Goal: Transaction & Acquisition: Book appointment/travel/reservation

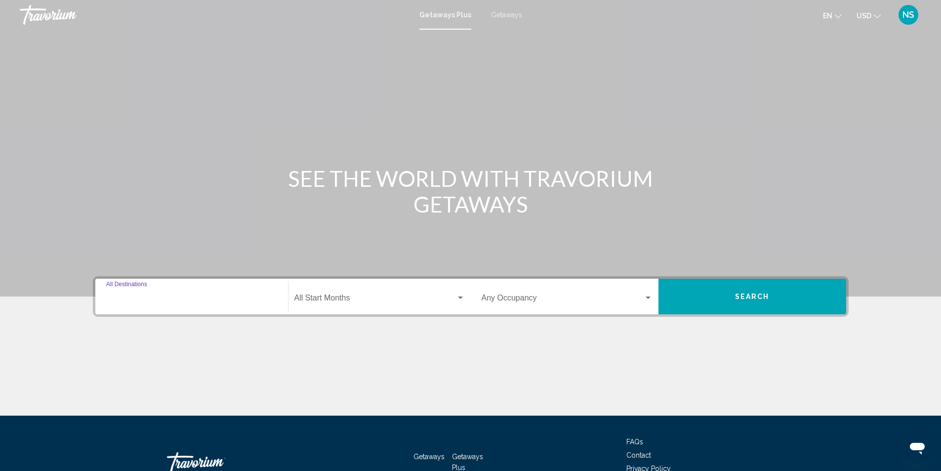
click at [128, 296] on input "Destination All Destinations" at bounding box center [191, 299] width 171 height 9
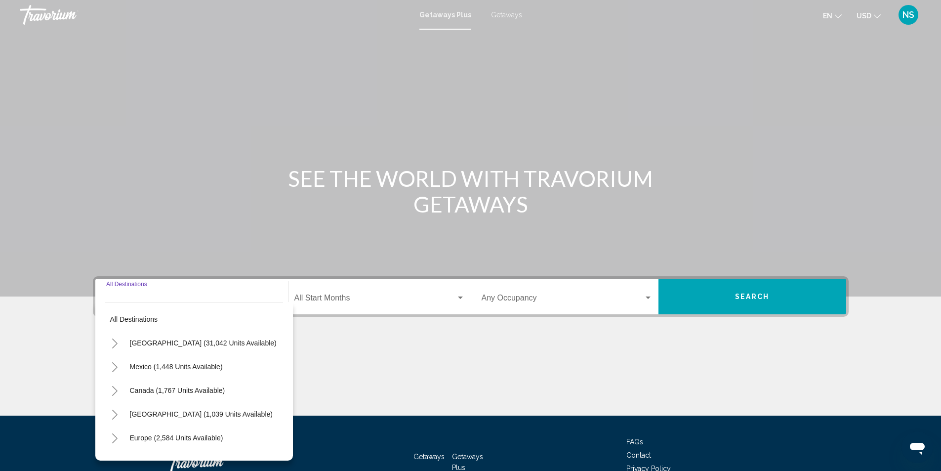
scroll to position [66, 0]
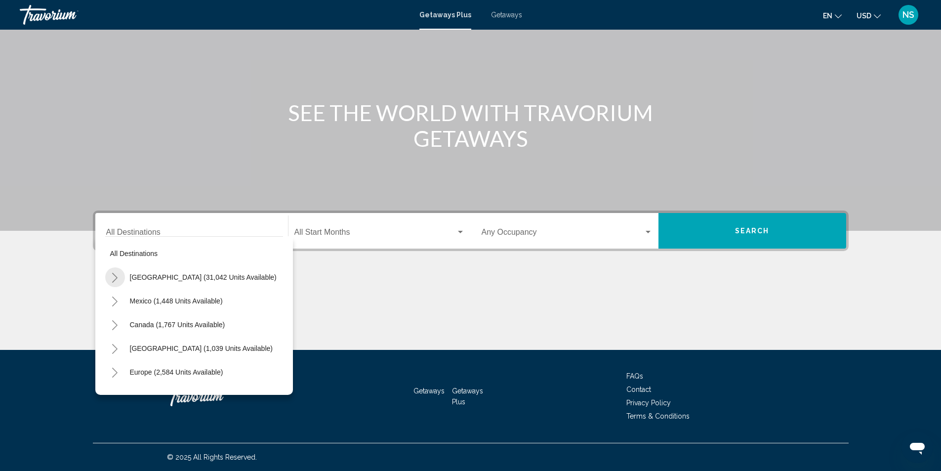
click at [115, 278] on icon "Toggle United States (31,042 units available)" at bounding box center [114, 278] width 7 height 10
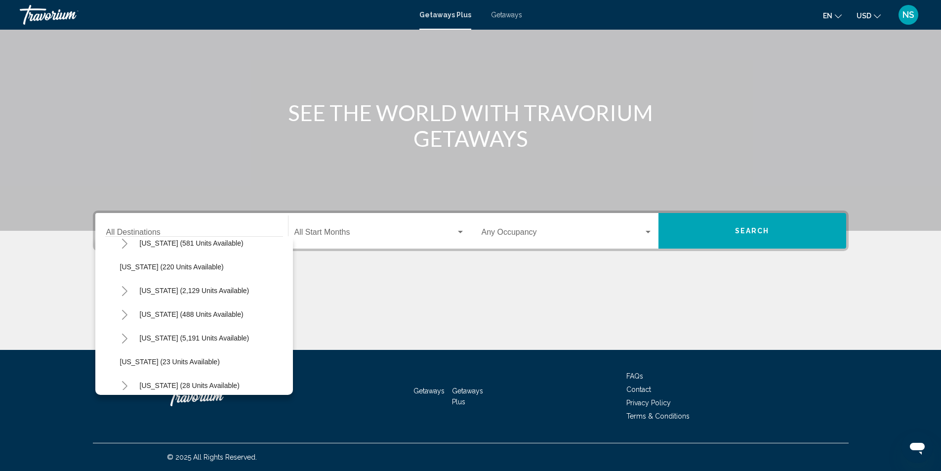
scroll to position [148, 0]
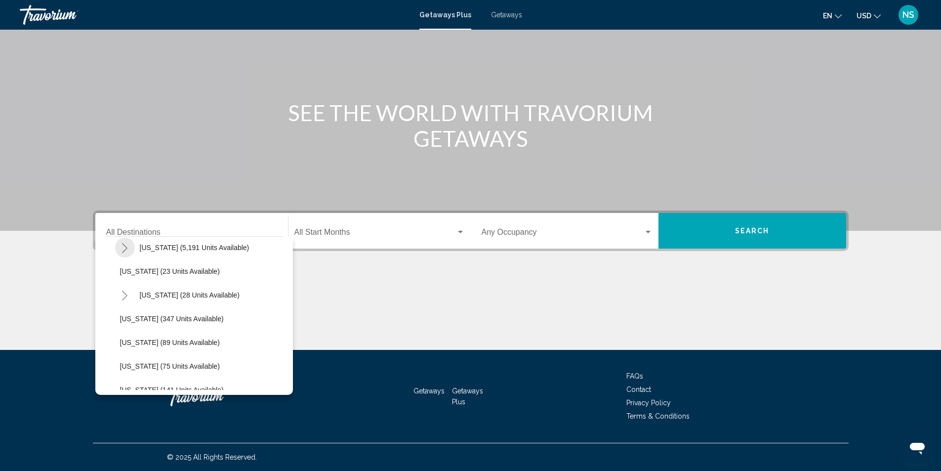
click at [125, 248] on icon "Toggle Florida (5,191 units available)" at bounding box center [124, 248] width 7 height 10
click at [200, 248] on span "[US_STATE] (5,191 units available)" at bounding box center [195, 247] width 110 height 8
type input "**********"
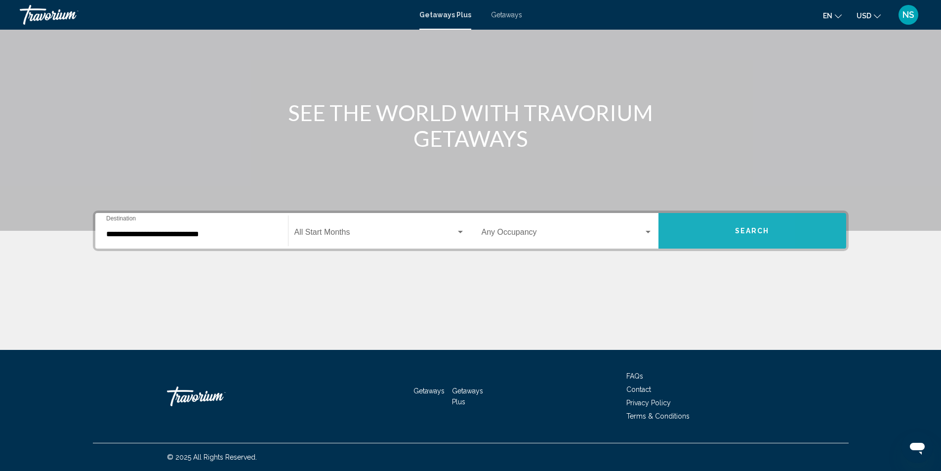
click at [696, 230] on button "Search" at bounding box center [752, 231] width 188 height 36
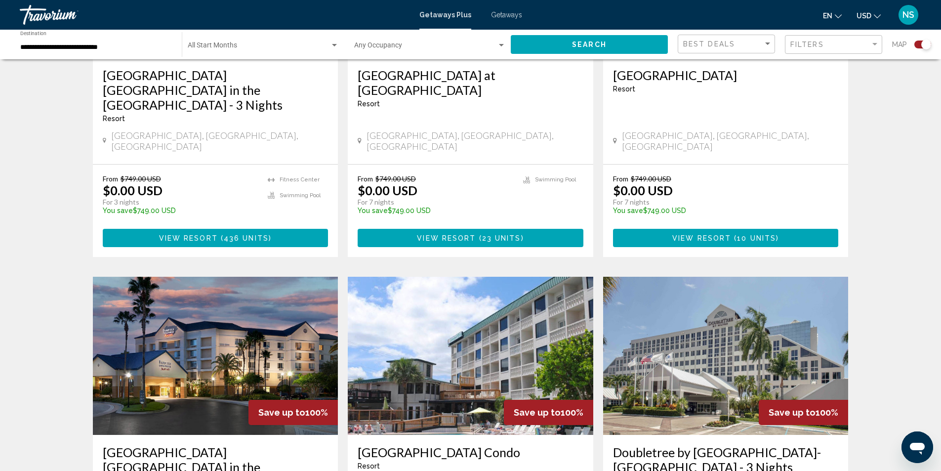
scroll to position [296, 0]
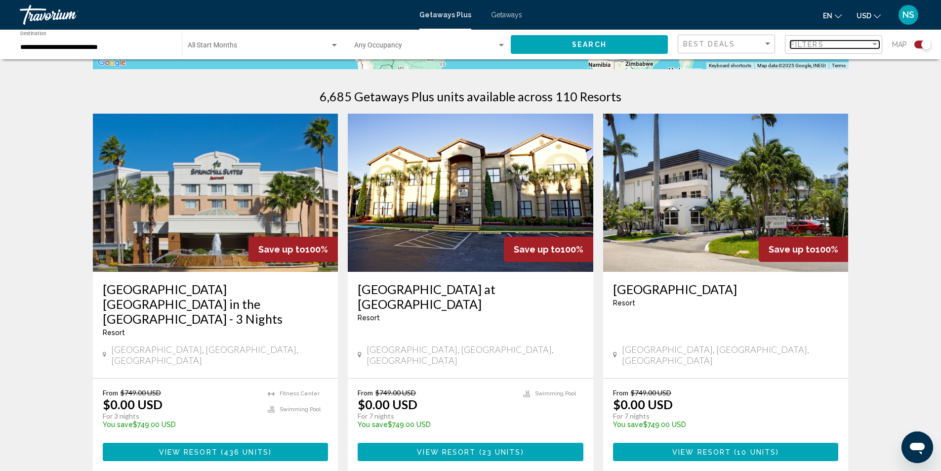
click at [869, 47] on div "Filters" at bounding box center [830, 44] width 80 height 8
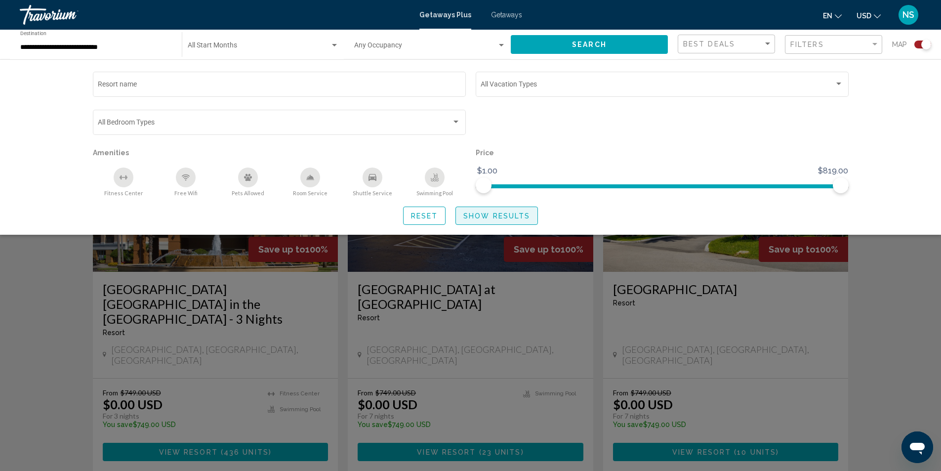
click at [493, 215] on span "Show Results" at bounding box center [496, 216] width 67 height 8
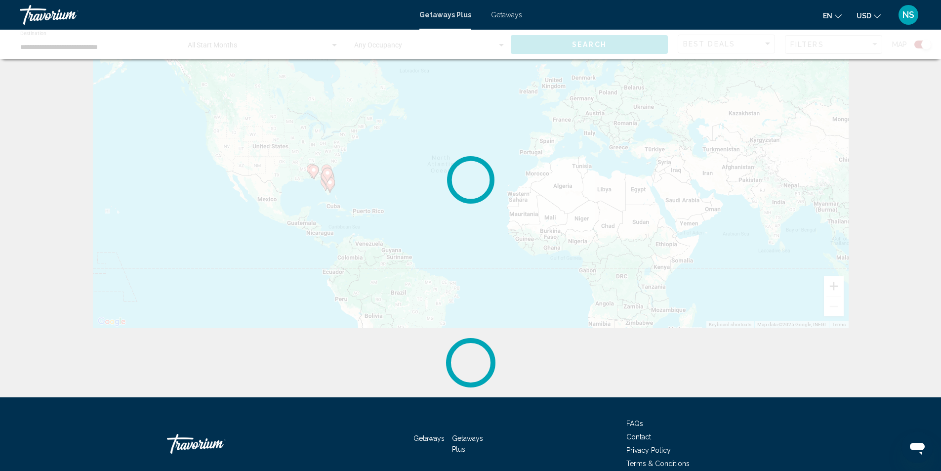
scroll to position [0, 0]
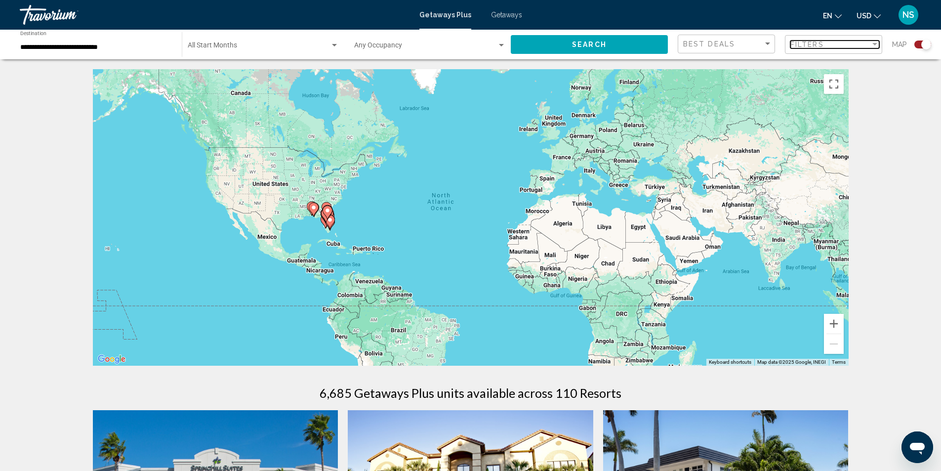
click at [838, 42] on div "Filters" at bounding box center [830, 44] width 80 height 8
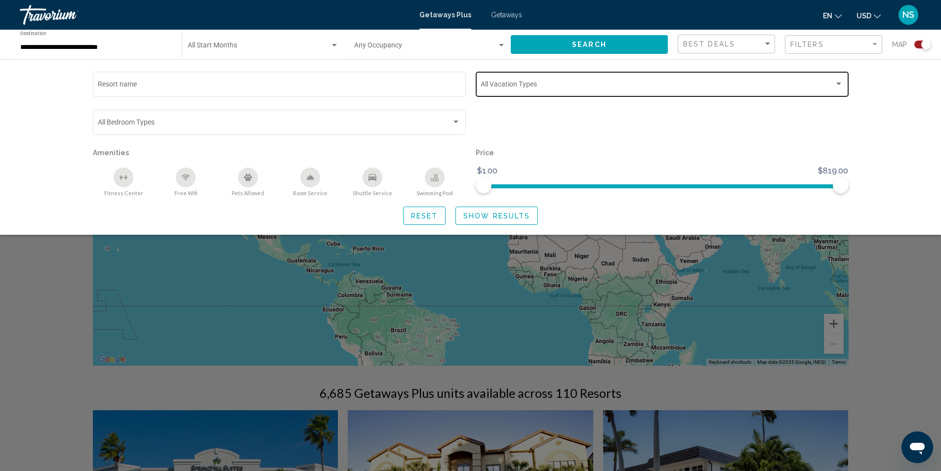
click at [560, 82] on span "Search widget" at bounding box center [657, 86] width 354 height 8
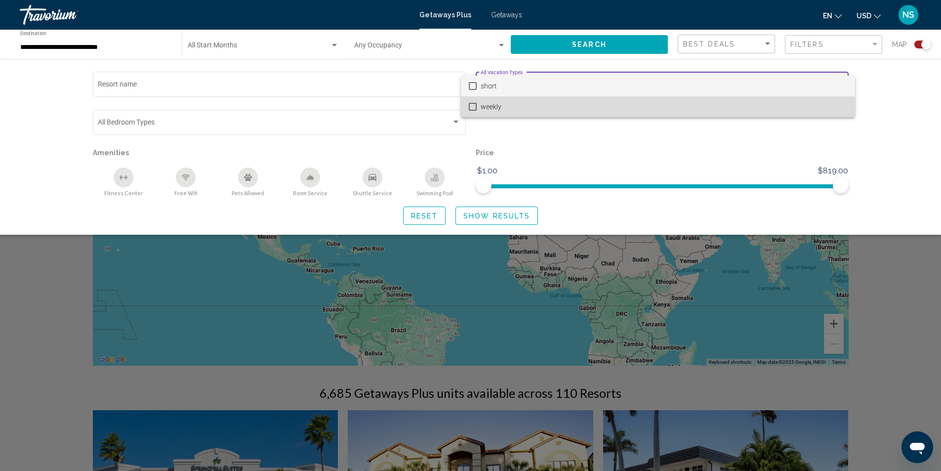
click at [474, 106] on mat-pseudo-checkbox at bounding box center [473, 107] width 8 height 8
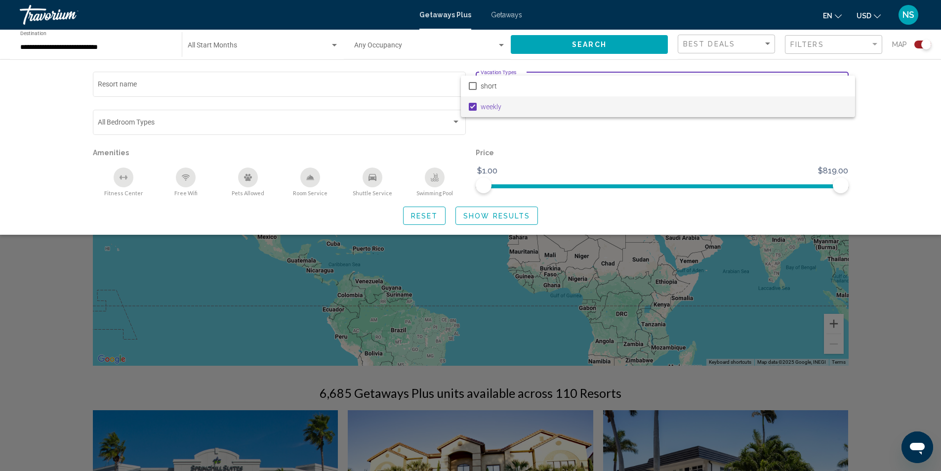
click at [513, 215] on div at bounding box center [470, 235] width 941 height 471
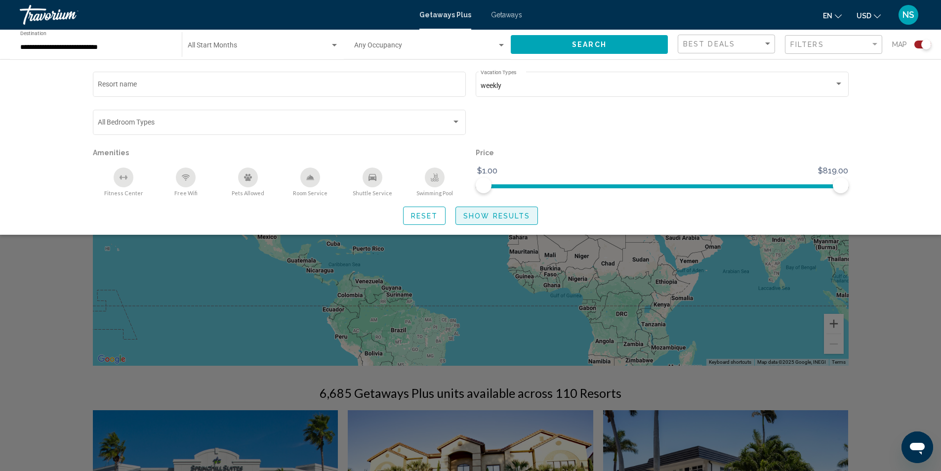
click at [511, 218] on span "Show Results" at bounding box center [496, 216] width 67 height 8
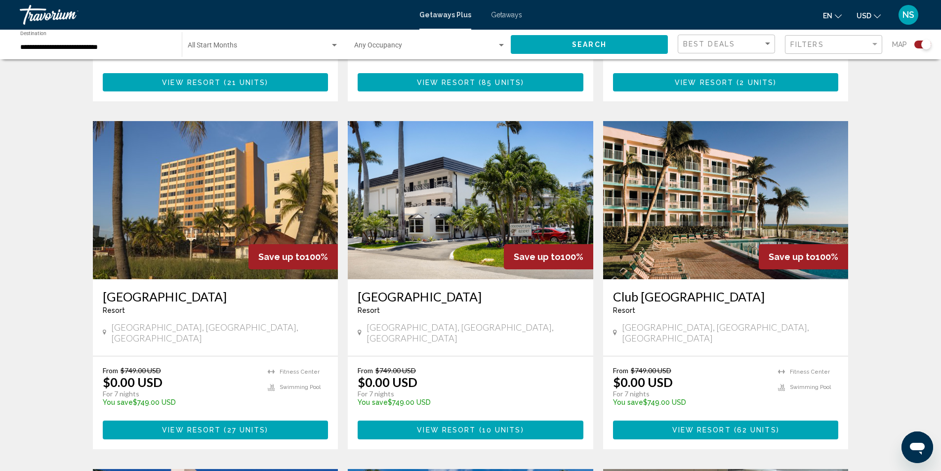
scroll to position [655, 0]
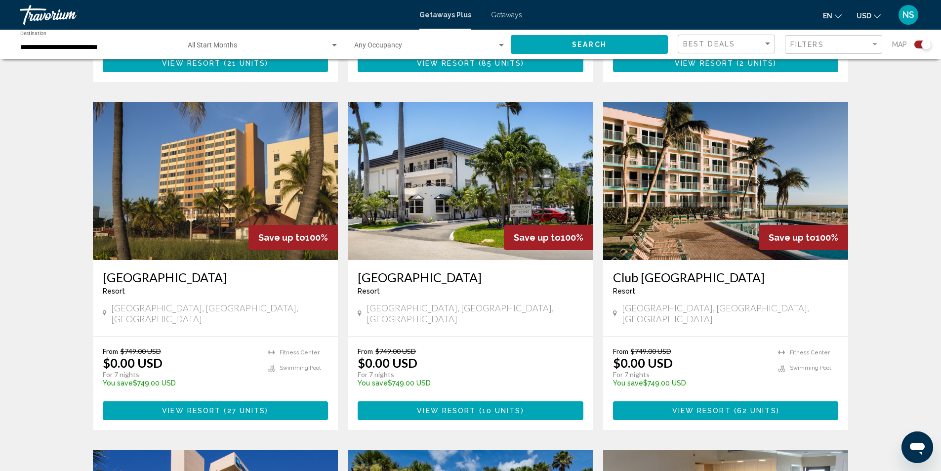
click at [743, 204] on img "Main content" at bounding box center [725, 181] width 245 height 158
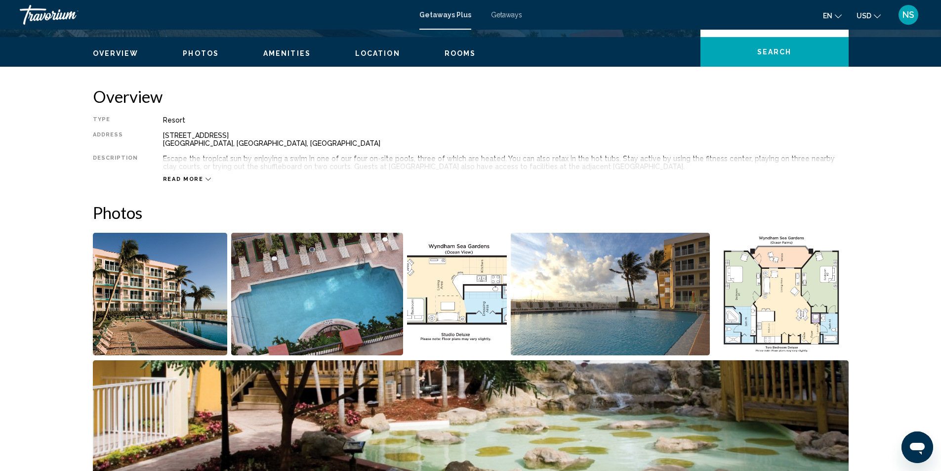
scroll to position [296, 0]
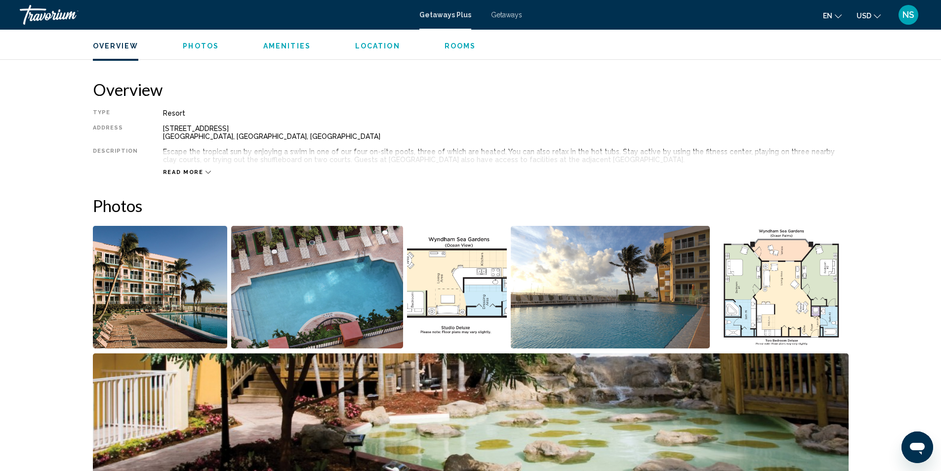
click at [193, 172] on span "Read more" at bounding box center [183, 172] width 40 height 6
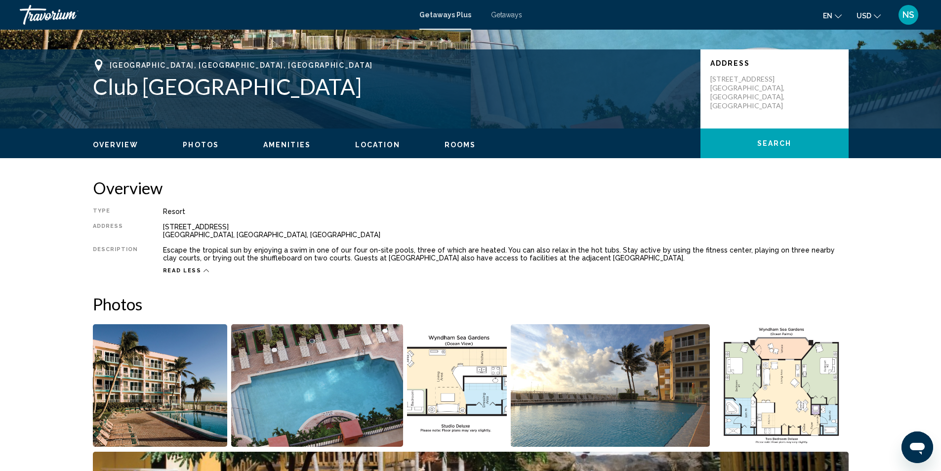
scroll to position [247, 0]
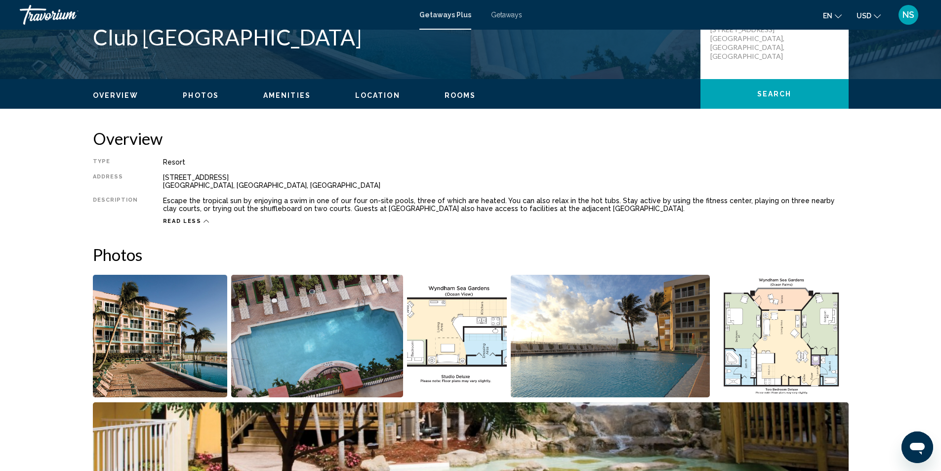
click at [51, 10] on div "Travorium" at bounding box center [69, 15] width 99 height 20
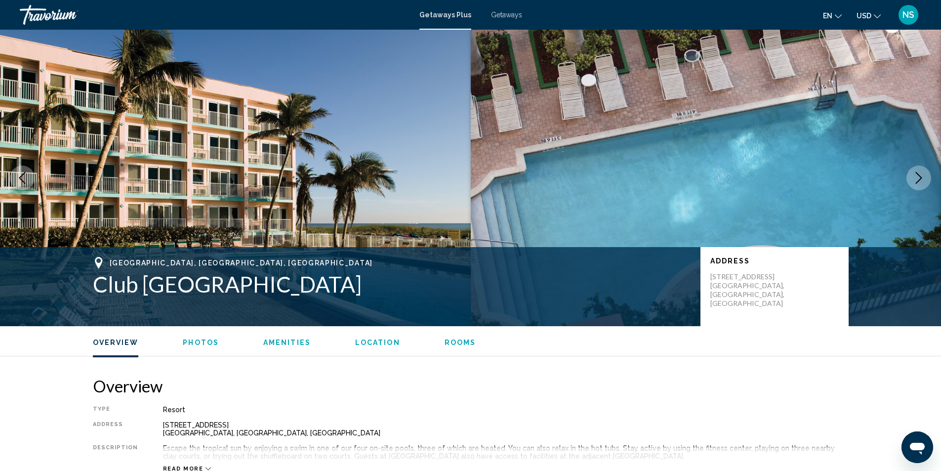
scroll to position [358, 0]
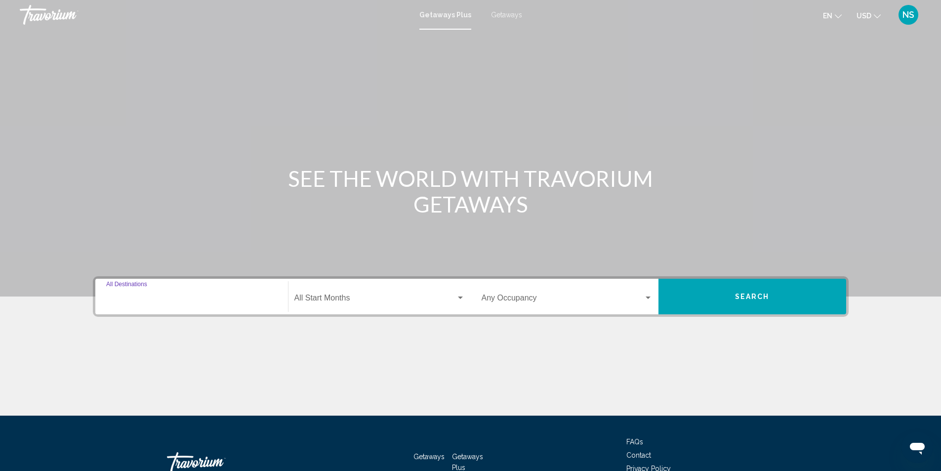
click at [144, 298] on input "Destination All Destinations" at bounding box center [191, 299] width 171 height 9
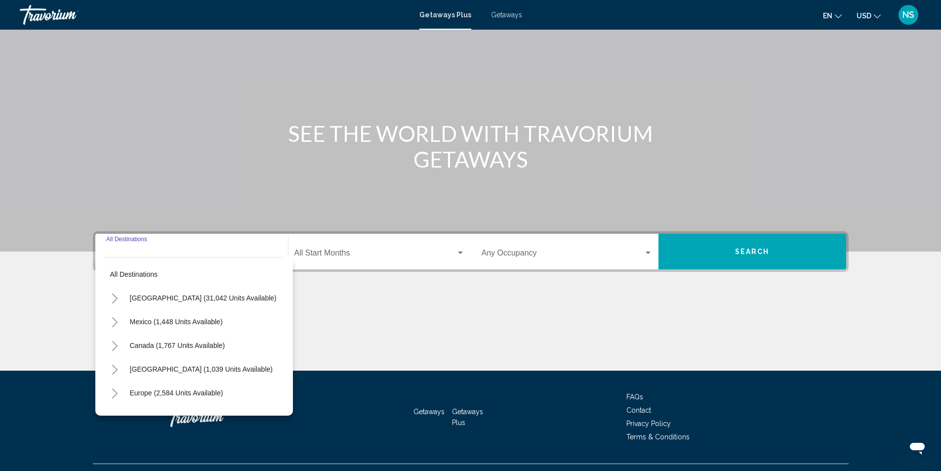
scroll to position [66, 0]
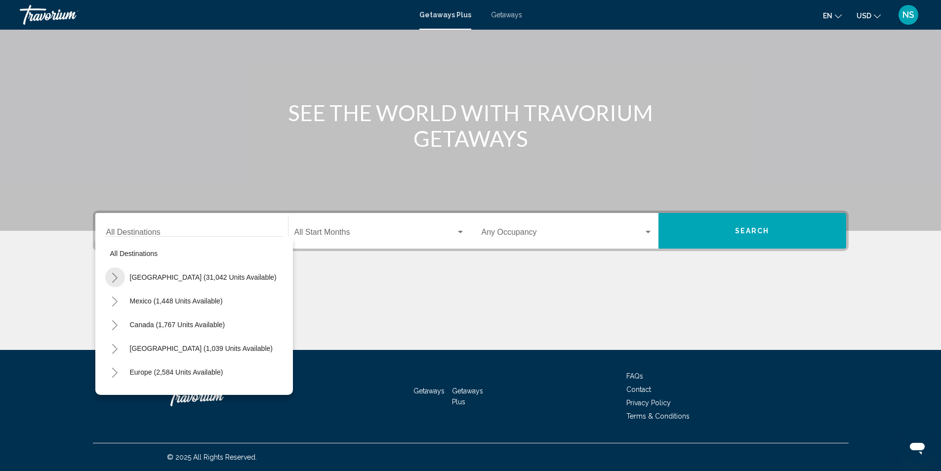
click at [115, 278] on icon "Toggle United States (31,042 units available)" at bounding box center [114, 278] width 7 height 10
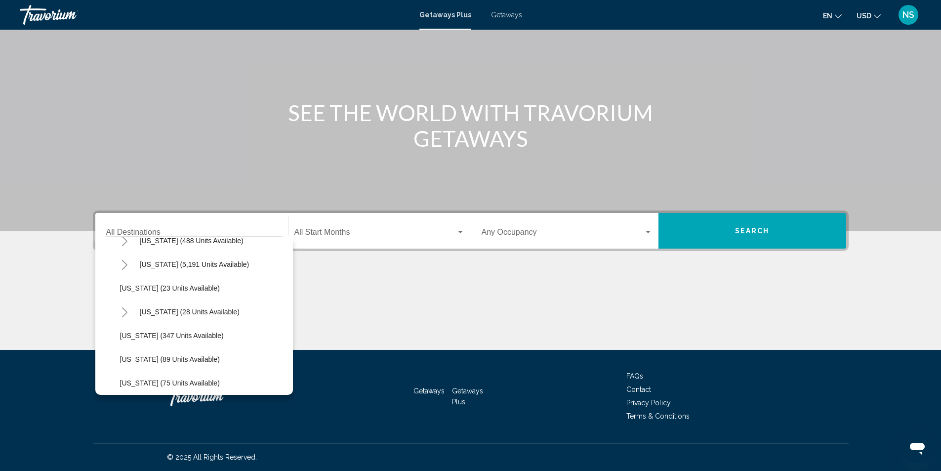
scroll to position [148, 0]
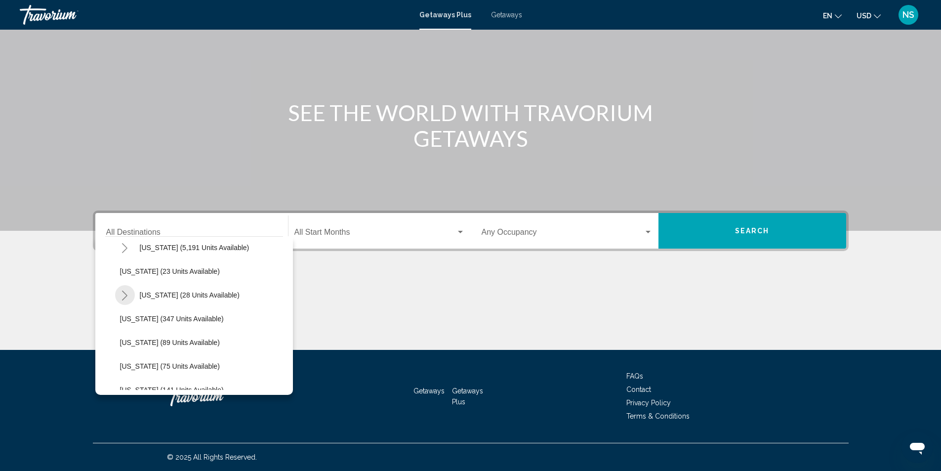
click at [123, 294] on icon "Toggle Hawaii (28 units available)" at bounding box center [124, 295] width 7 height 10
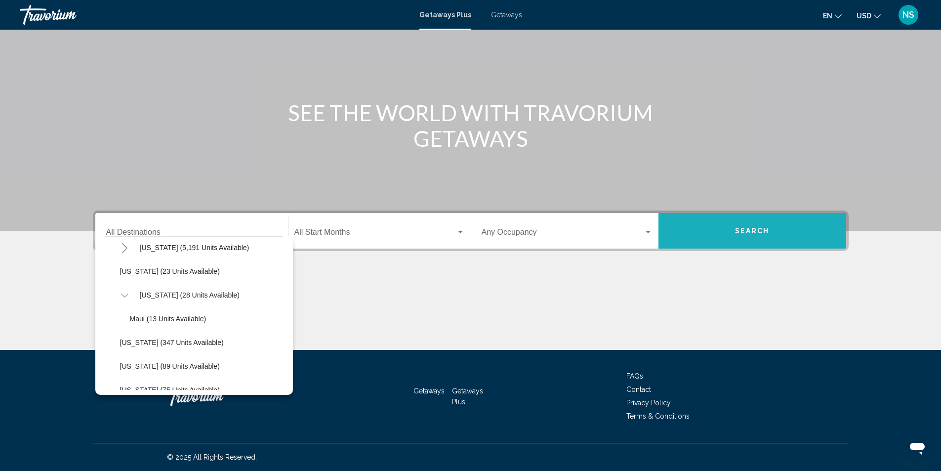
click at [794, 223] on button "Search" at bounding box center [752, 231] width 188 height 36
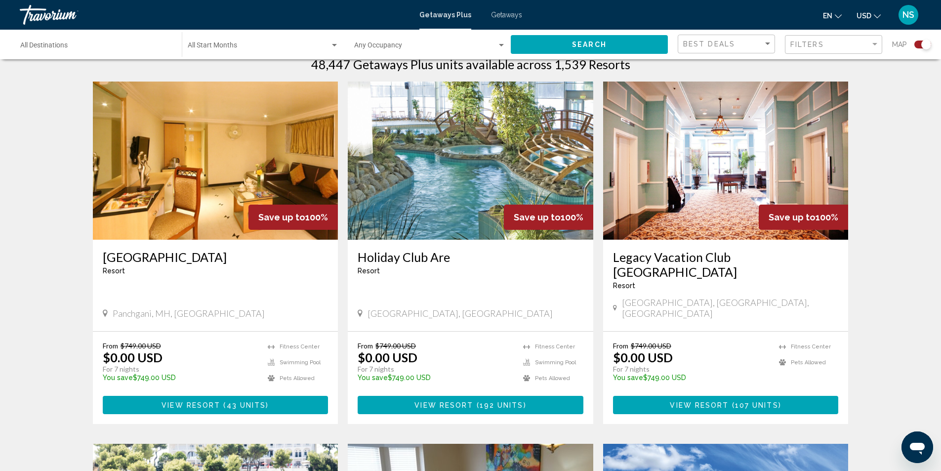
scroll to position [346, 0]
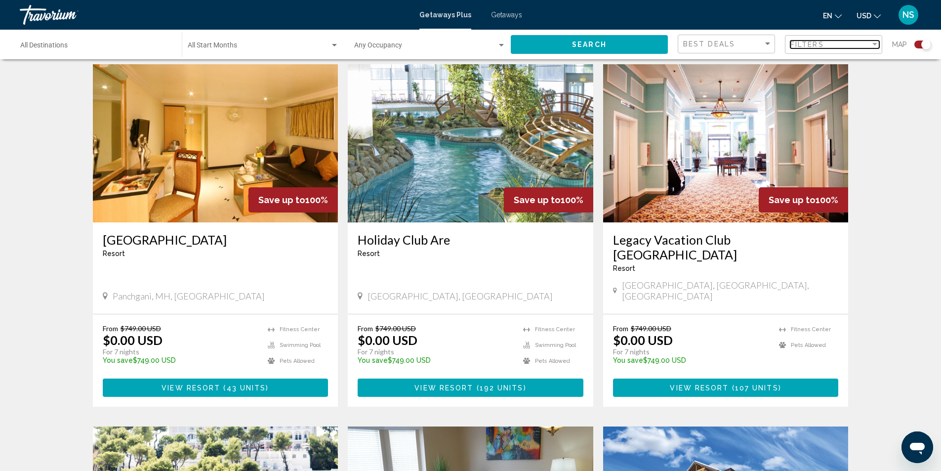
click at [830, 41] on div "Filters" at bounding box center [830, 44] width 80 height 8
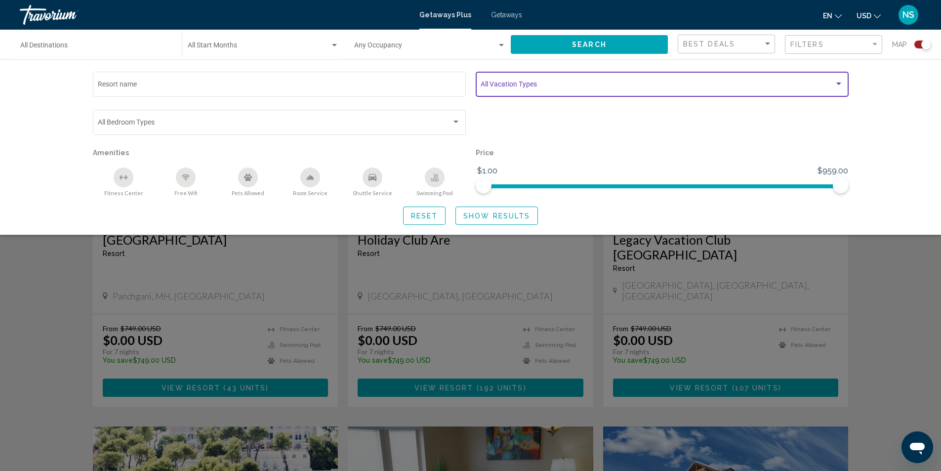
click at [621, 82] on span "Search widget" at bounding box center [657, 86] width 354 height 8
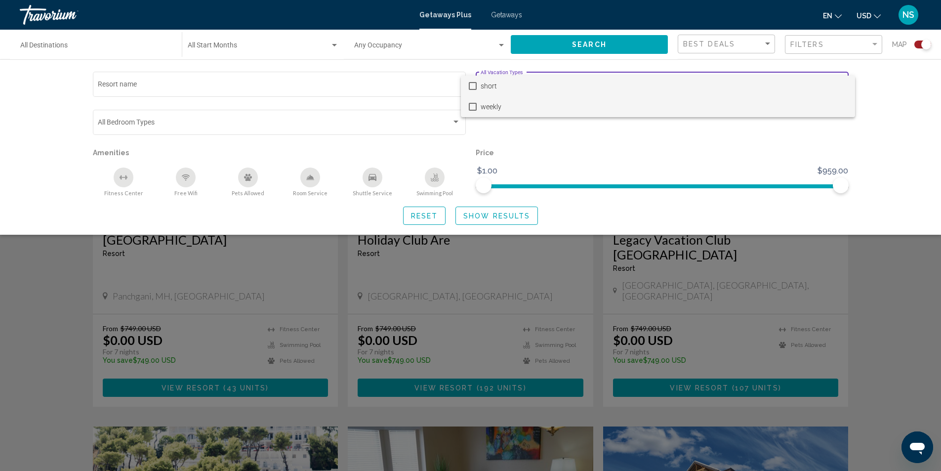
drag, startPoint x: 471, startPoint y: 107, endPoint x: 477, endPoint y: 109, distance: 7.2
click at [471, 107] on mat-pseudo-checkbox at bounding box center [473, 107] width 8 height 8
click at [509, 213] on div at bounding box center [470, 235] width 941 height 471
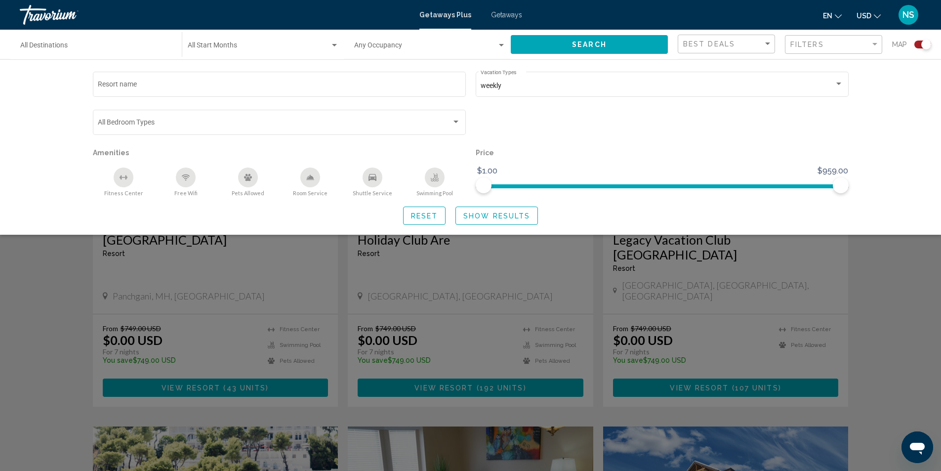
click at [523, 218] on span "Show Results" at bounding box center [496, 216] width 67 height 8
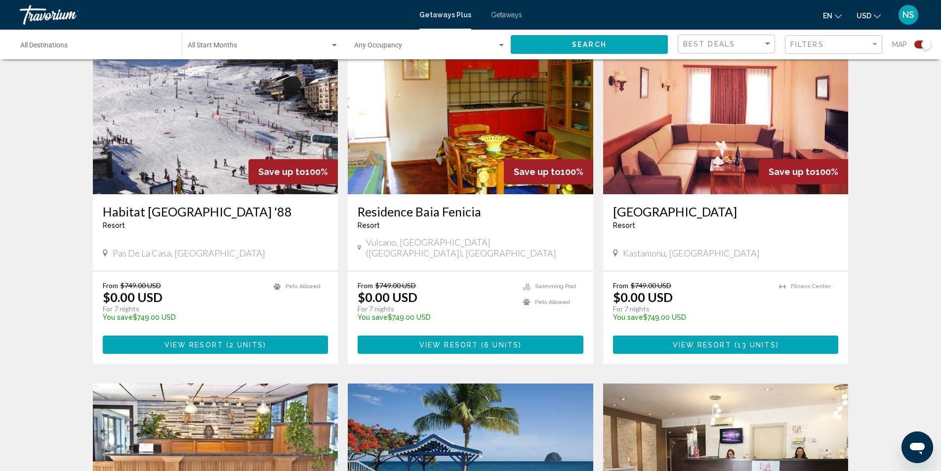
scroll to position [381, 0]
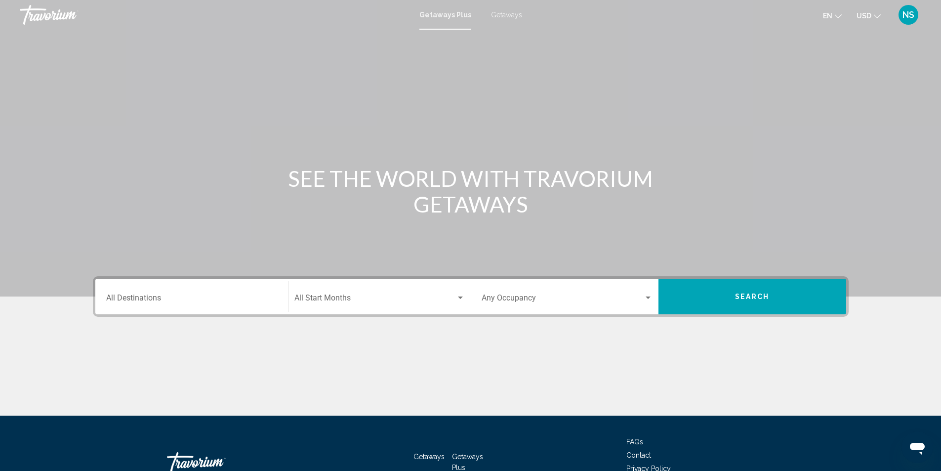
click at [138, 293] on div "Destination All Destinations" at bounding box center [191, 296] width 171 height 31
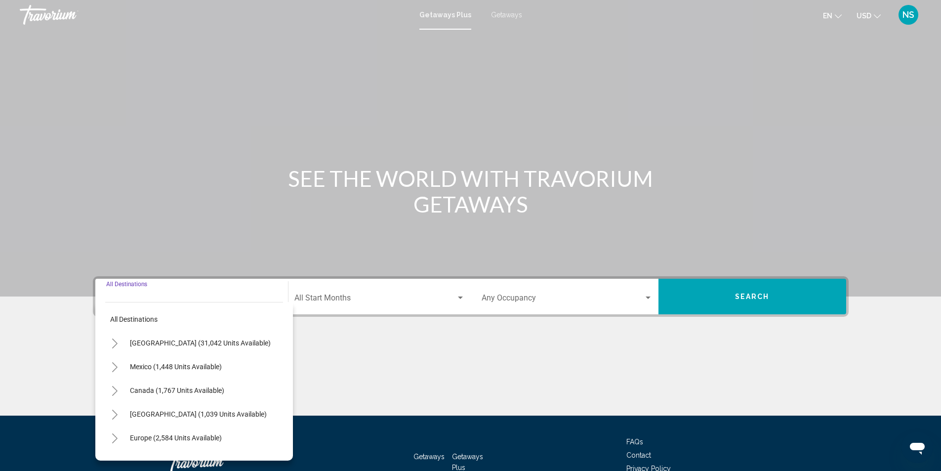
click at [116, 343] on icon "Toggle United States (31,042 units available)" at bounding box center [114, 343] width 5 height 10
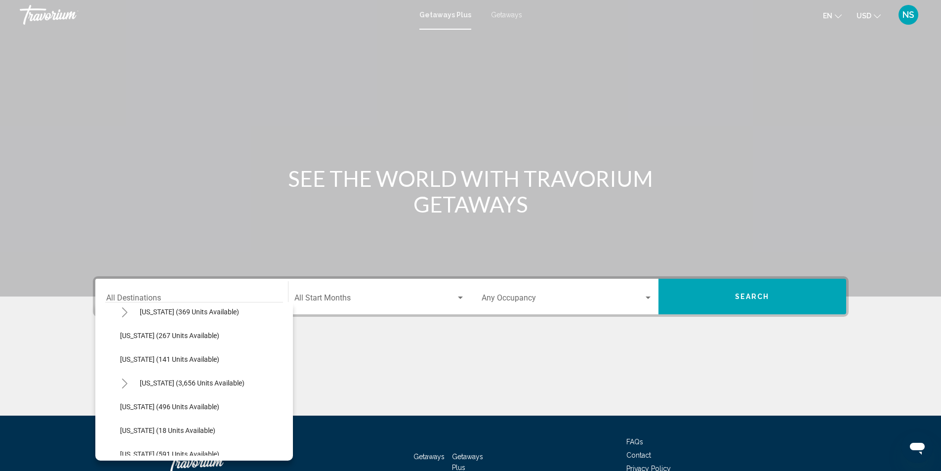
scroll to position [790, 0]
click at [192, 383] on span "[US_STATE] (496 units available)" at bounding box center [169, 382] width 99 height 8
type input "**********"
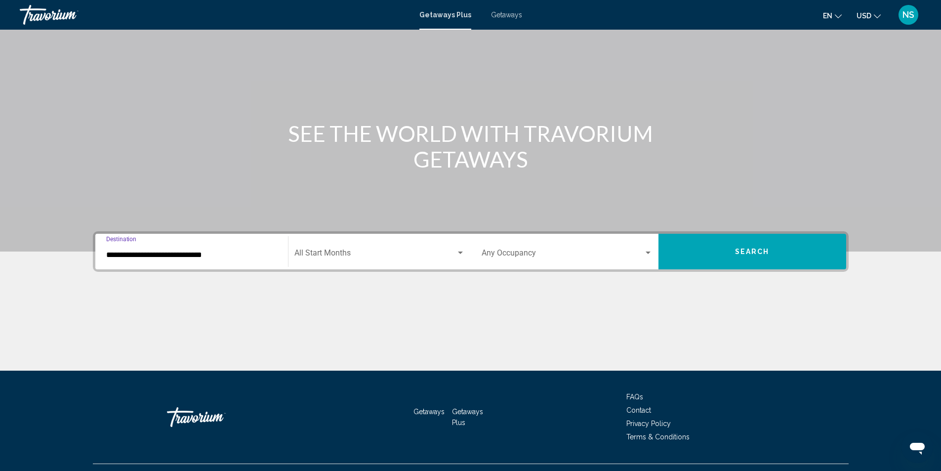
scroll to position [66, 0]
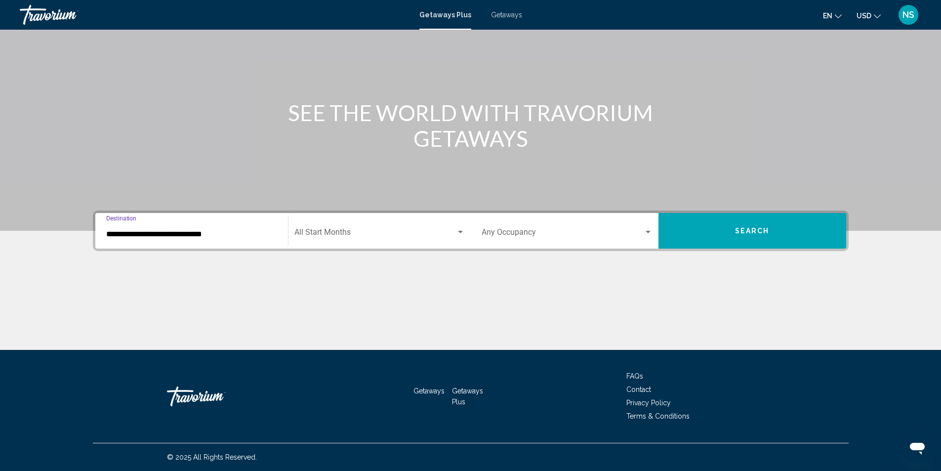
click at [713, 231] on button "Search" at bounding box center [752, 231] width 188 height 36
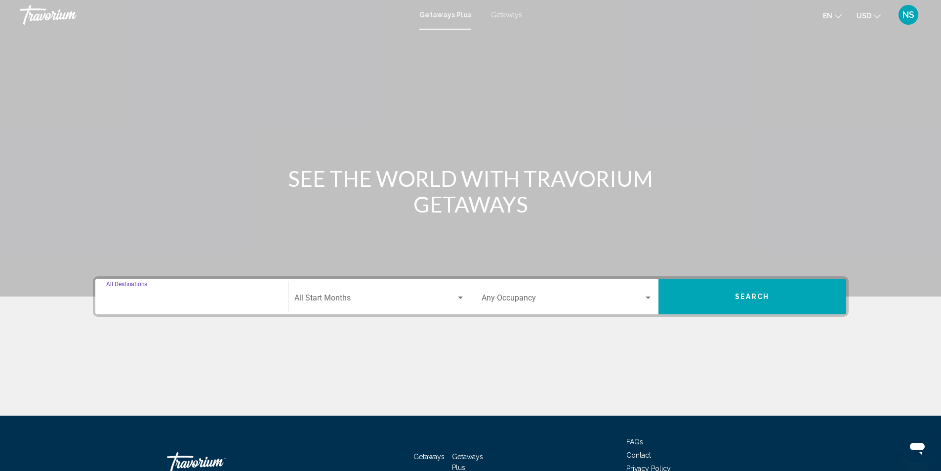
click at [146, 298] on input "Destination All Destinations" at bounding box center [191, 299] width 171 height 9
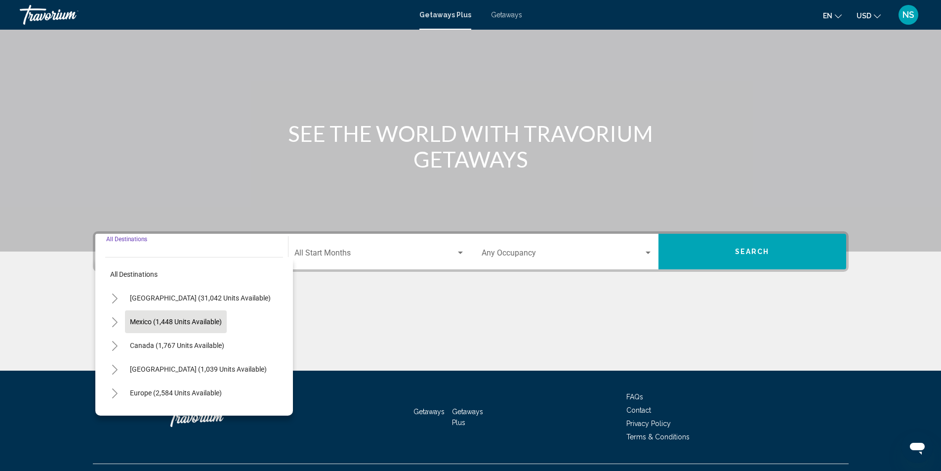
scroll to position [66, 0]
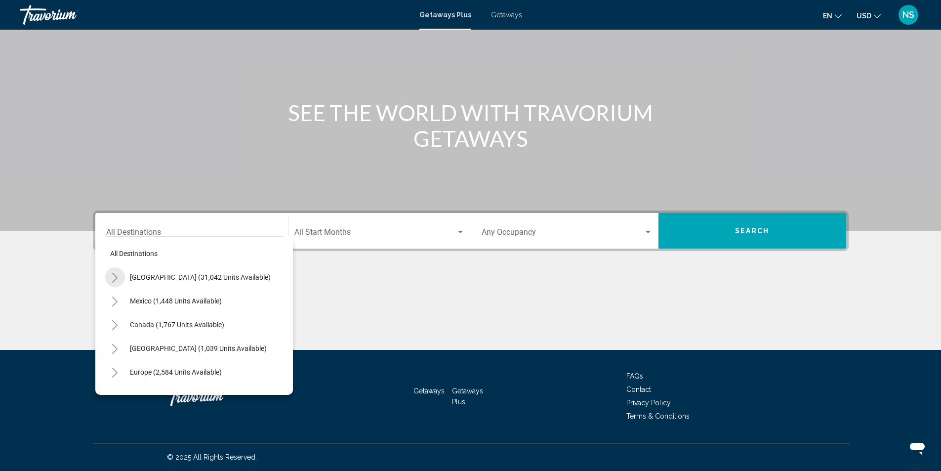
click at [115, 278] on icon "Toggle United States (31,042 units available)" at bounding box center [114, 278] width 7 height 10
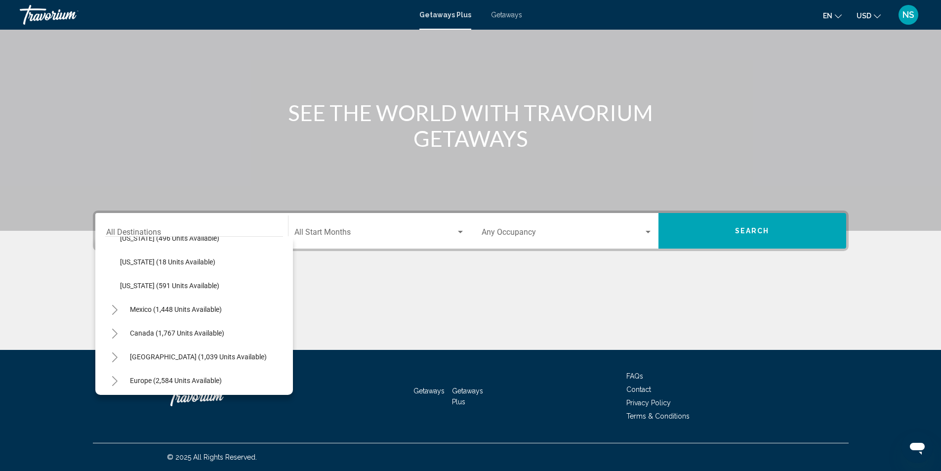
scroll to position [847, 0]
click at [185, 261] on span "[US_STATE] (496 units available)" at bounding box center [169, 260] width 99 height 8
type input "**********"
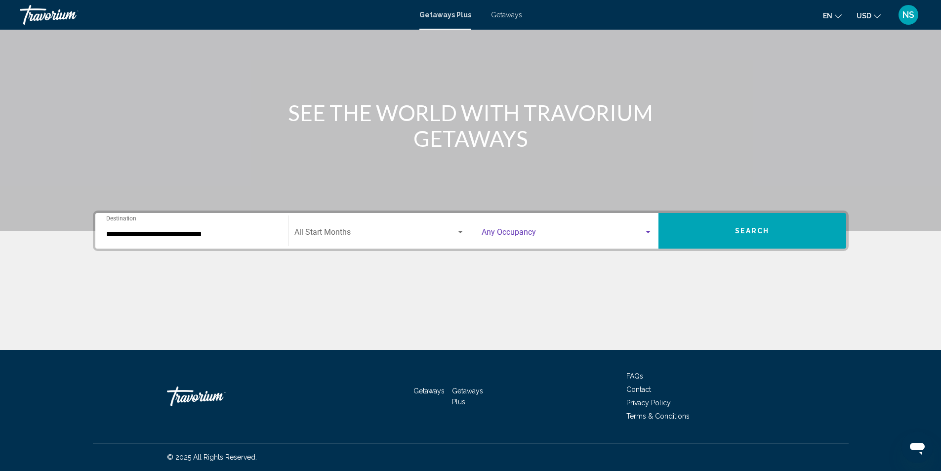
click at [523, 235] on span "Search widget" at bounding box center [562, 234] width 162 height 9
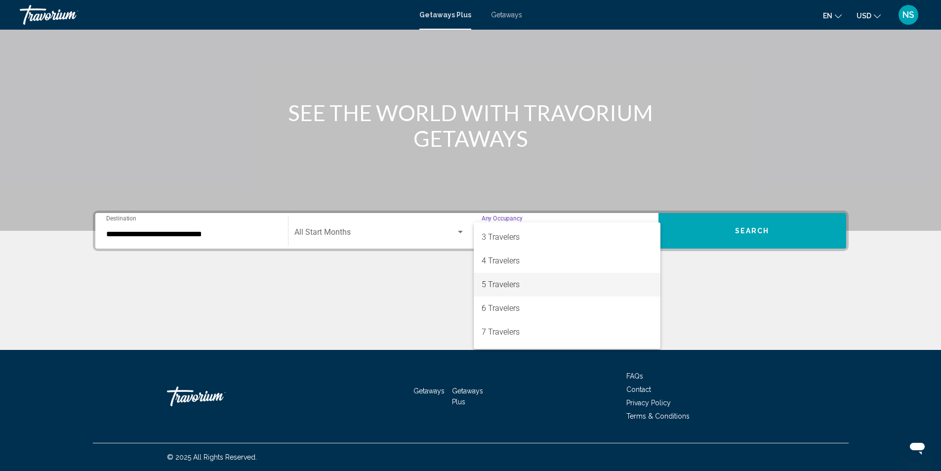
scroll to position [99, 0]
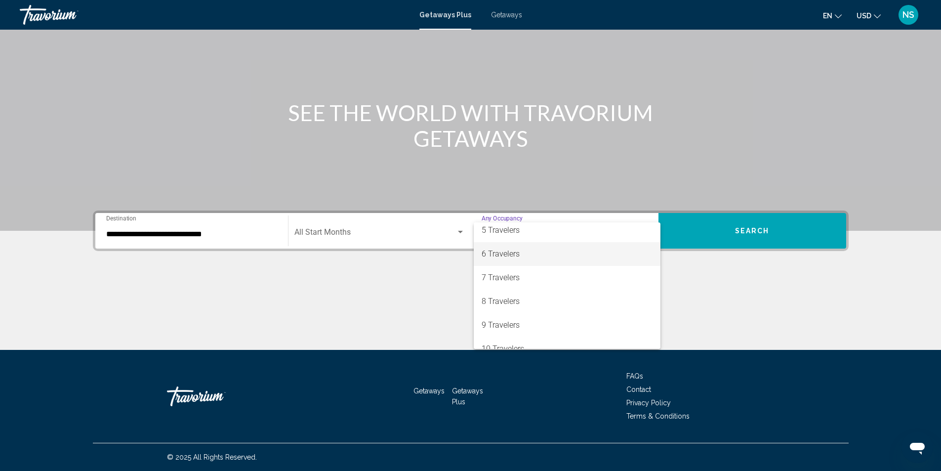
click at [522, 253] on span "6 Travelers" at bounding box center [566, 254] width 171 height 24
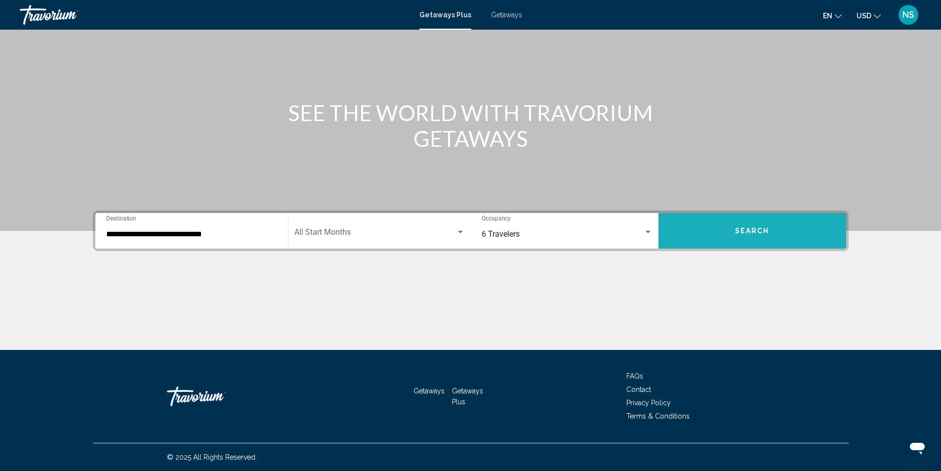
click at [755, 227] on span "Search" at bounding box center [752, 231] width 35 height 8
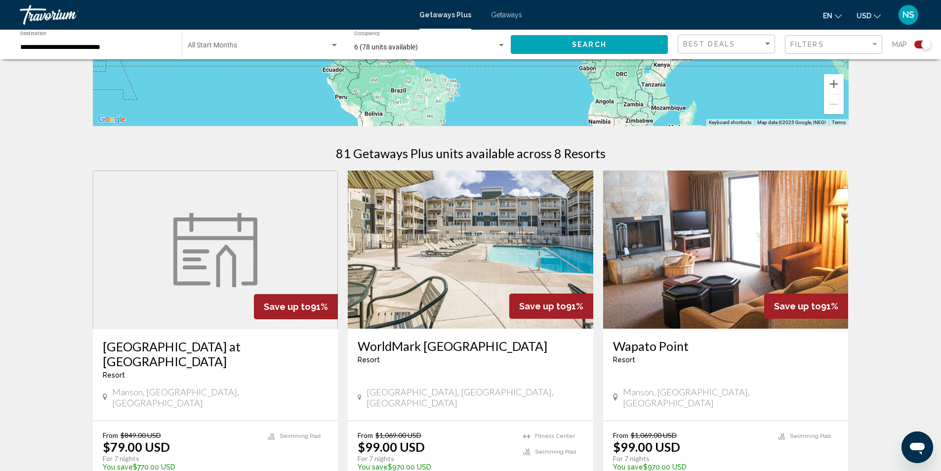
scroll to position [247, 0]
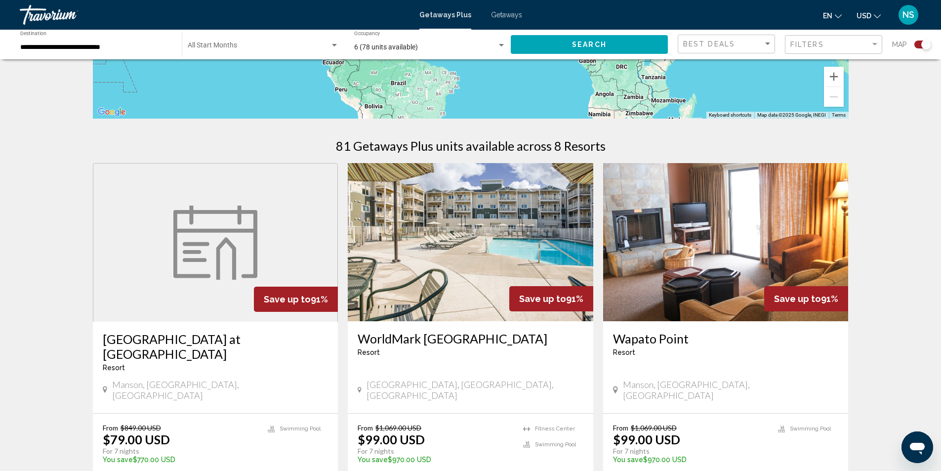
click at [497, 291] on img "Main content" at bounding box center [470, 242] width 245 height 158
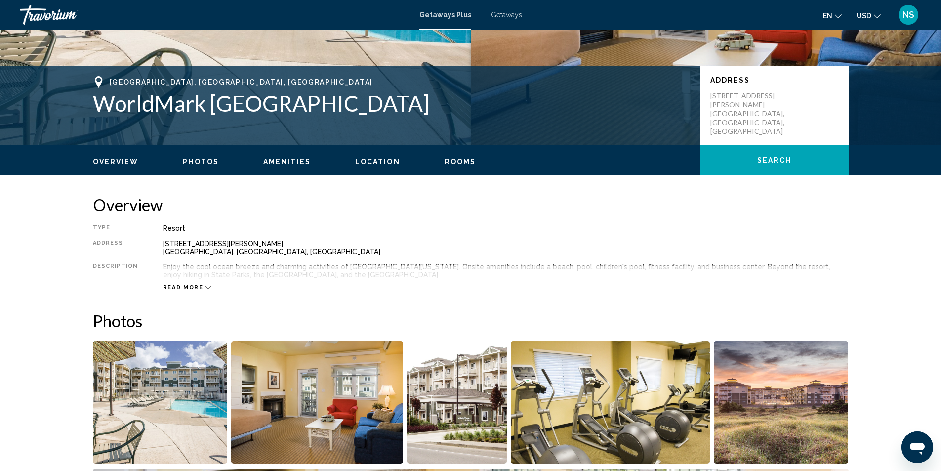
scroll to position [165, 0]
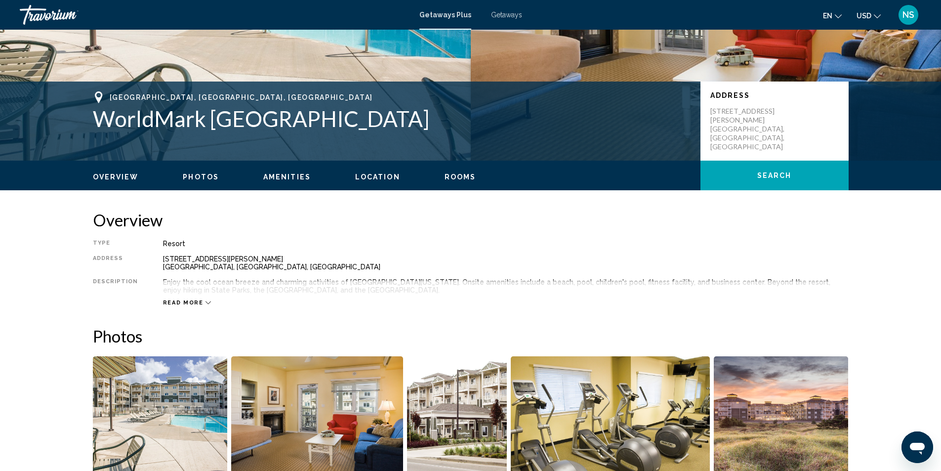
click at [186, 303] on span "Read more" at bounding box center [183, 302] width 40 height 6
